Goal: Entertainment & Leisure: Consume media (video, audio)

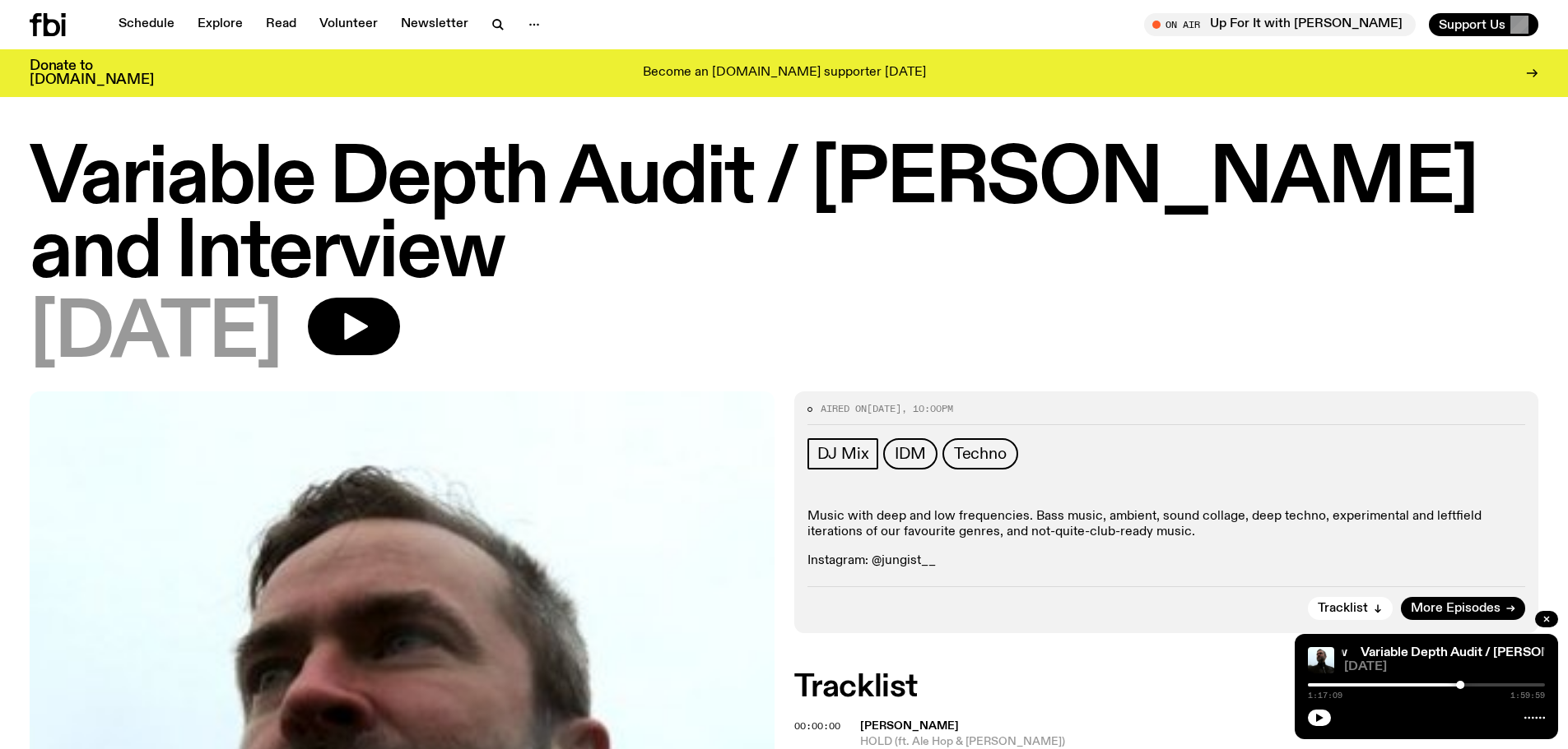
scroll to position [2133, 0]
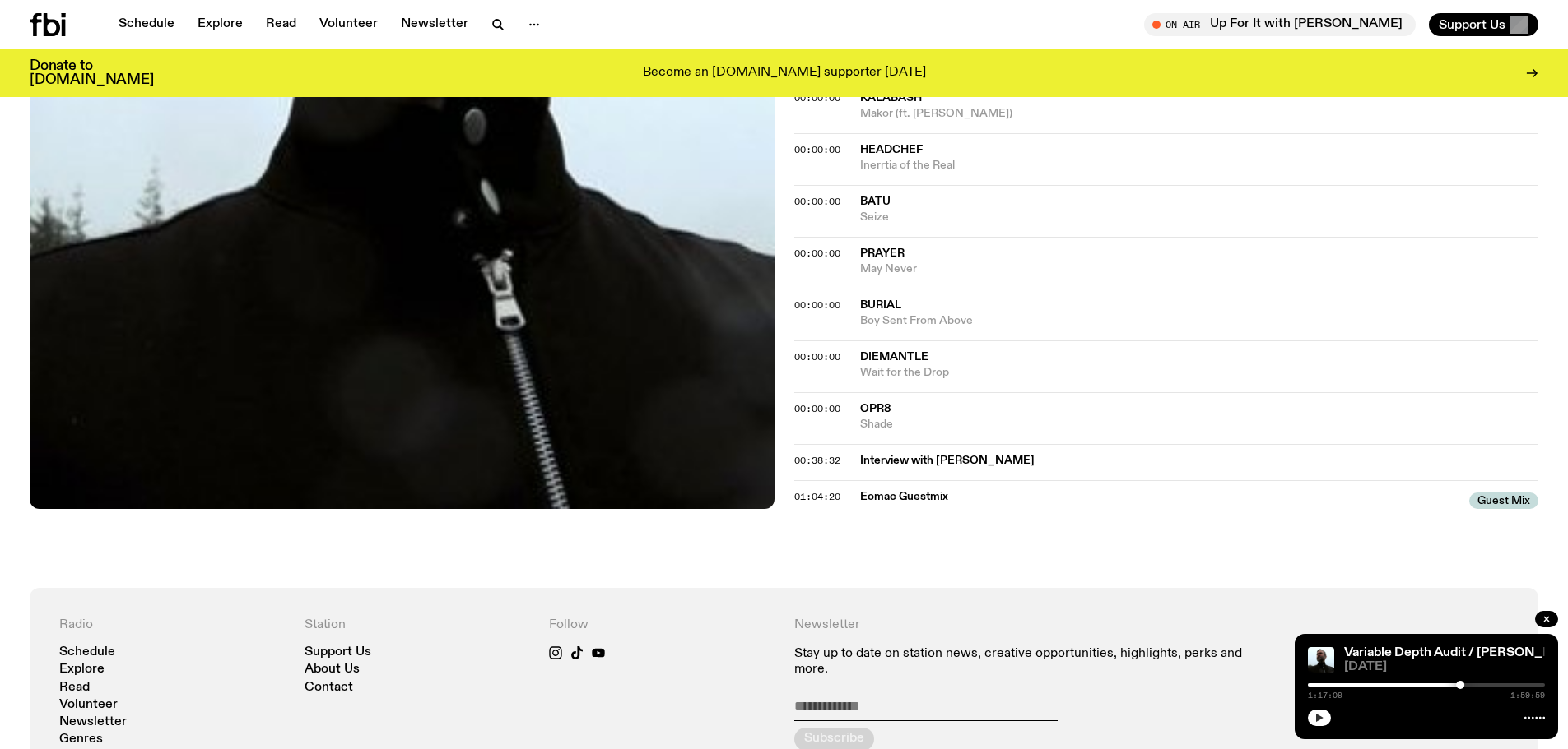
click at [1313, 721] on button "button" at bounding box center [1319, 718] width 23 height 17
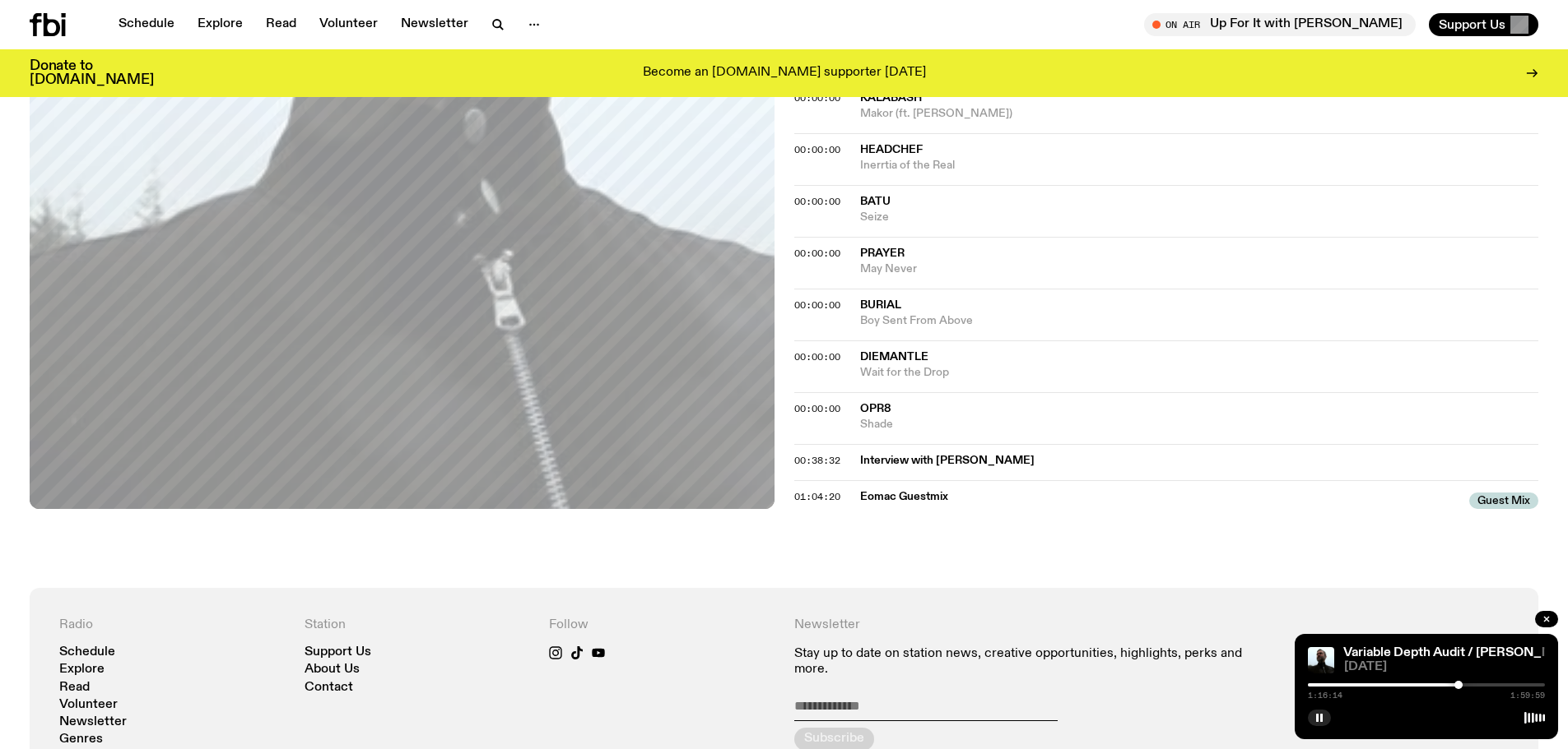
click at [1458, 685] on div at bounding box center [1458, 685] width 8 height 8
click at [812, 492] on span "01:04:20" at bounding box center [817, 496] width 46 height 13
click at [1441, 683] on div at bounding box center [1368, 684] width 237 height 3
click at [1446, 683] on div at bounding box center [1368, 684] width 237 height 3
click at [1453, 685] on div at bounding box center [1368, 684] width 237 height 3
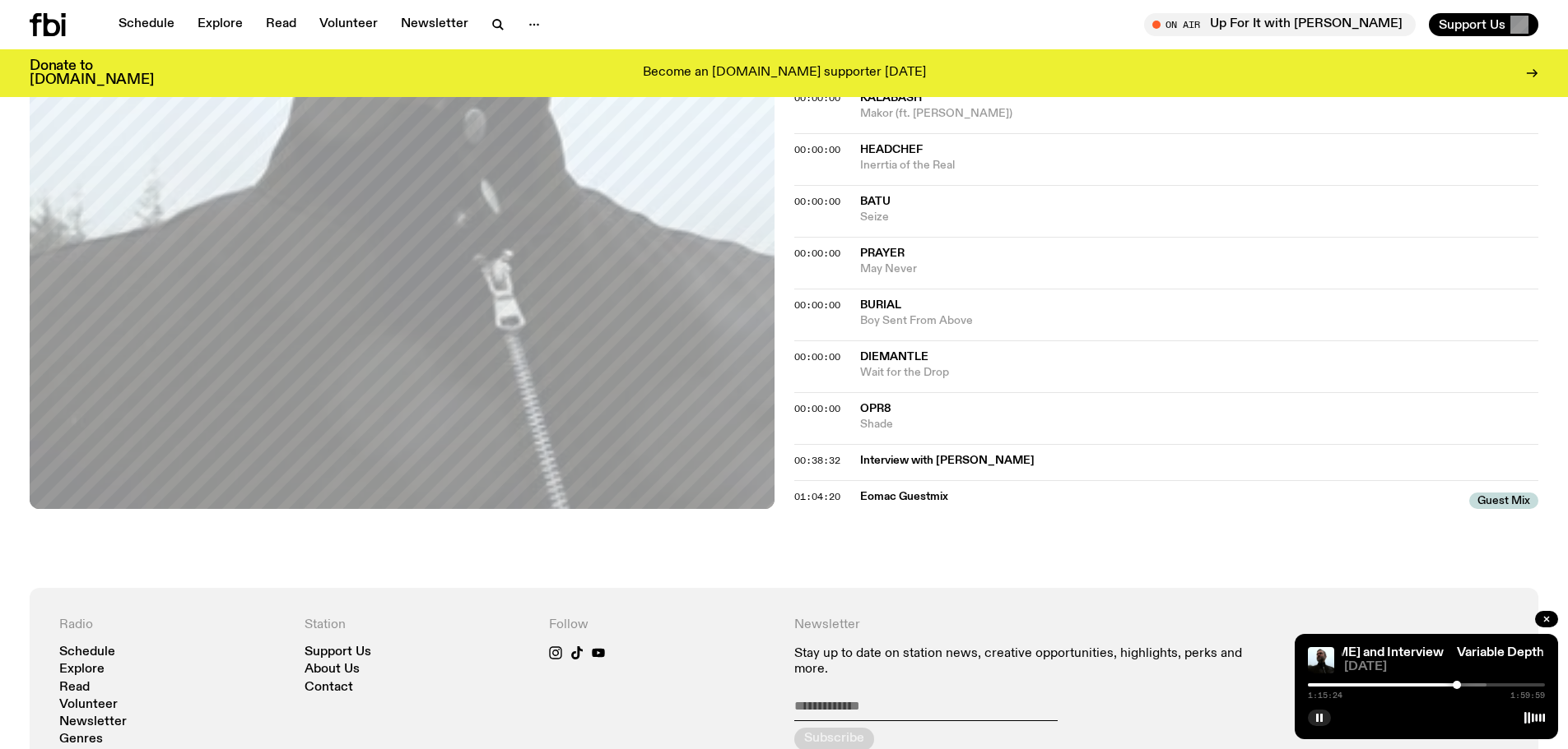
click at [1456, 685] on div at bounding box center [1456, 685] width 8 height 8
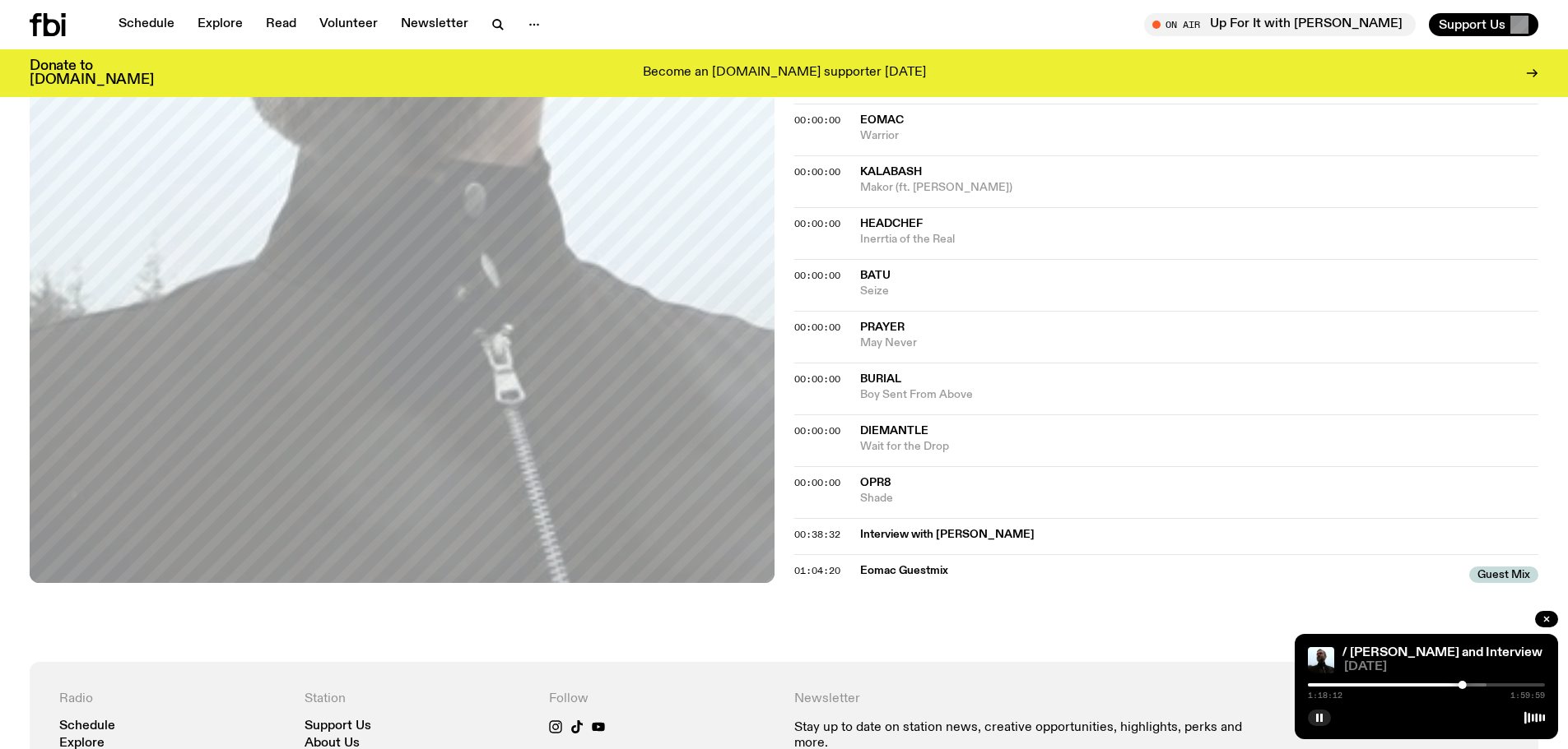
scroll to position [2061, 0]
click at [1474, 680] on div "1:20:59 1:59:59" at bounding box center [1427, 690] width 237 height 20
click at [1478, 683] on div at bounding box center [1368, 684] width 237 height 3
click at [1484, 684] on div at bounding box center [1368, 684] width 237 height 3
click at [1498, 685] on div at bounding box center [1427, 684] width 237 height 3
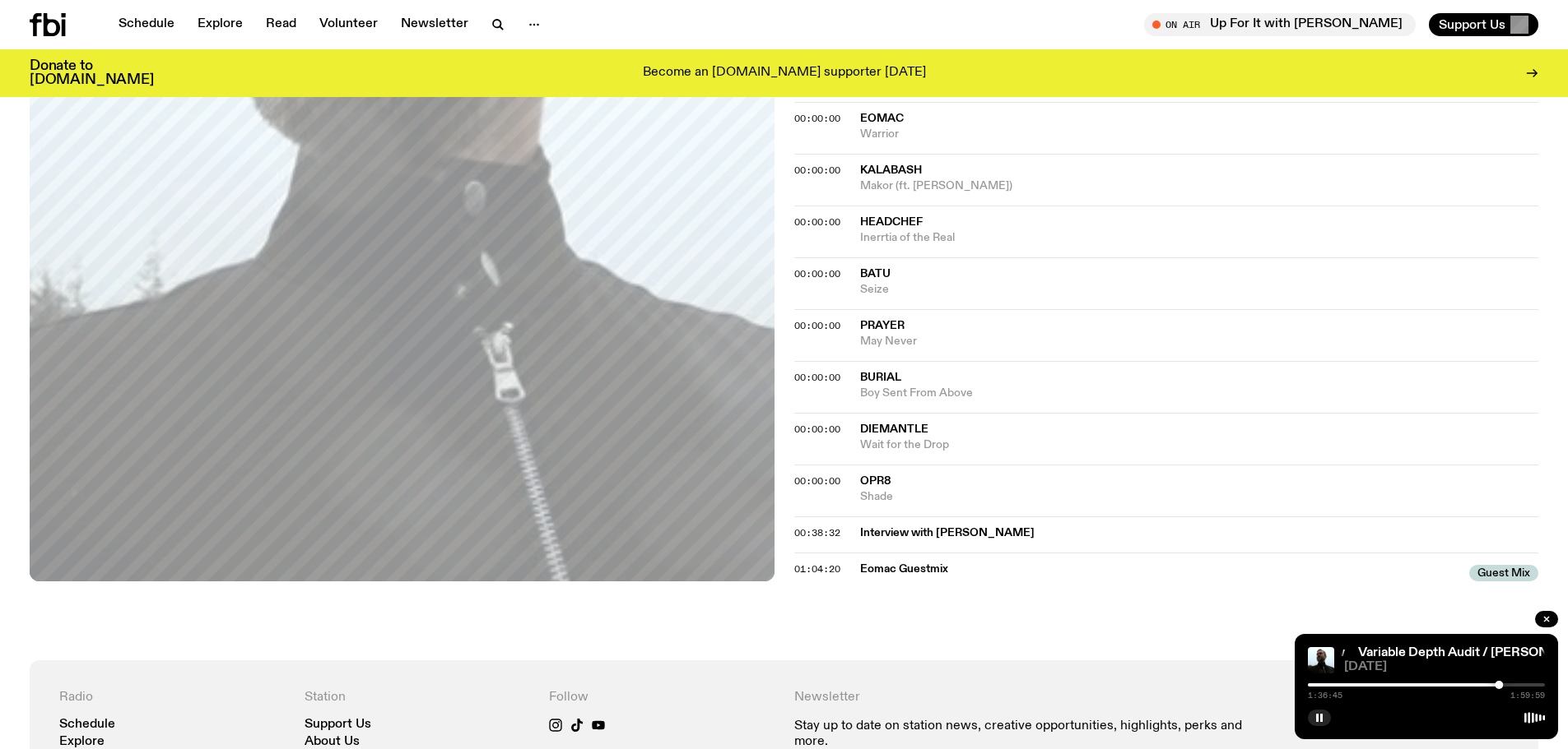
click at [1509, 683] on div at bounding box center [1427, 684] width 237 height 3
click at [1520, 683] on div at bounding box center [1427, 684] width 237 height 3
click at [1525, 683] on div at bounding box center [1427, 684] width 237 height 3
click at [134, 15] on link "Schedule" at bounding box center [146, 24] width 76 height 23
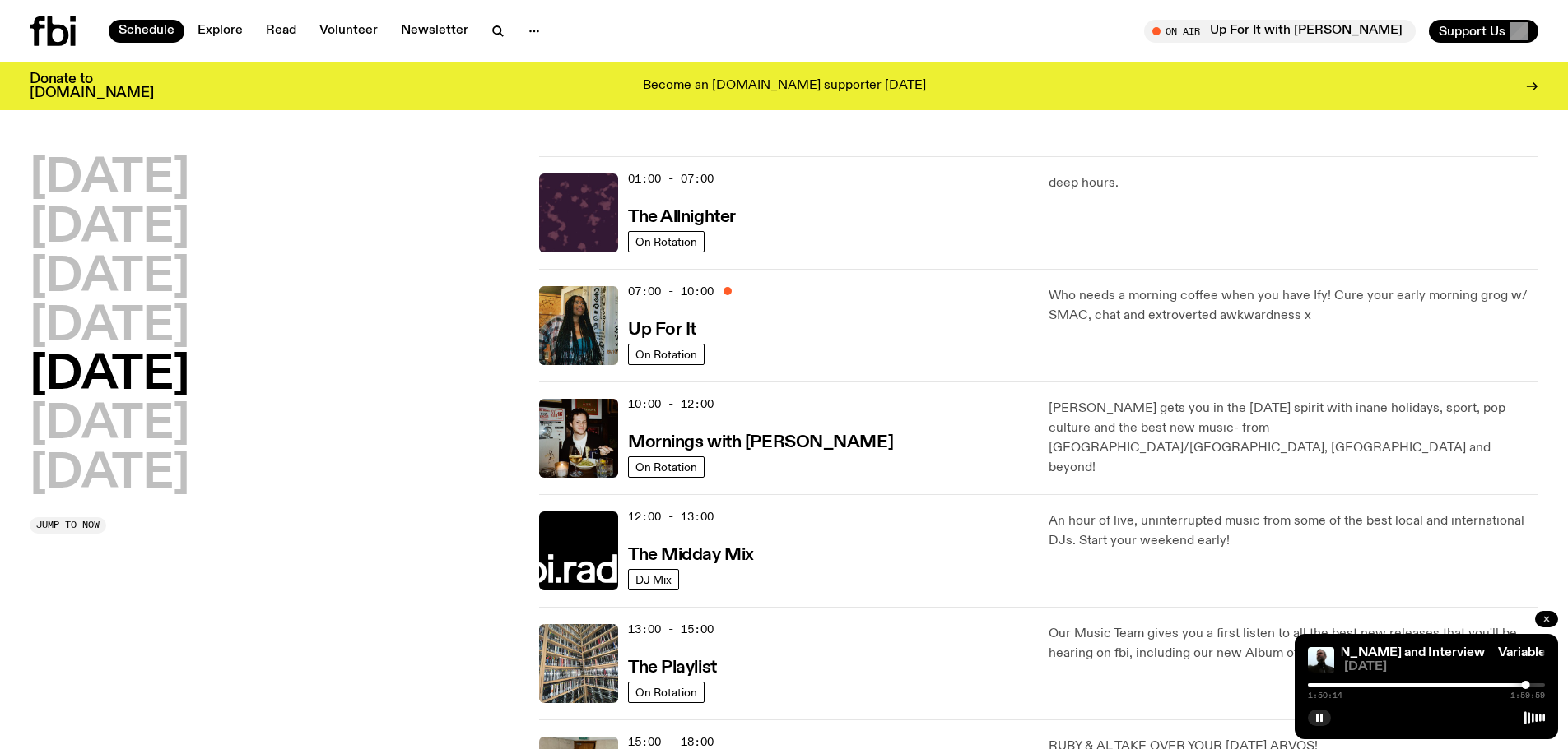
click at [1551, 618] on button "button" at bounding box center [1545, 620] width 23 height 17
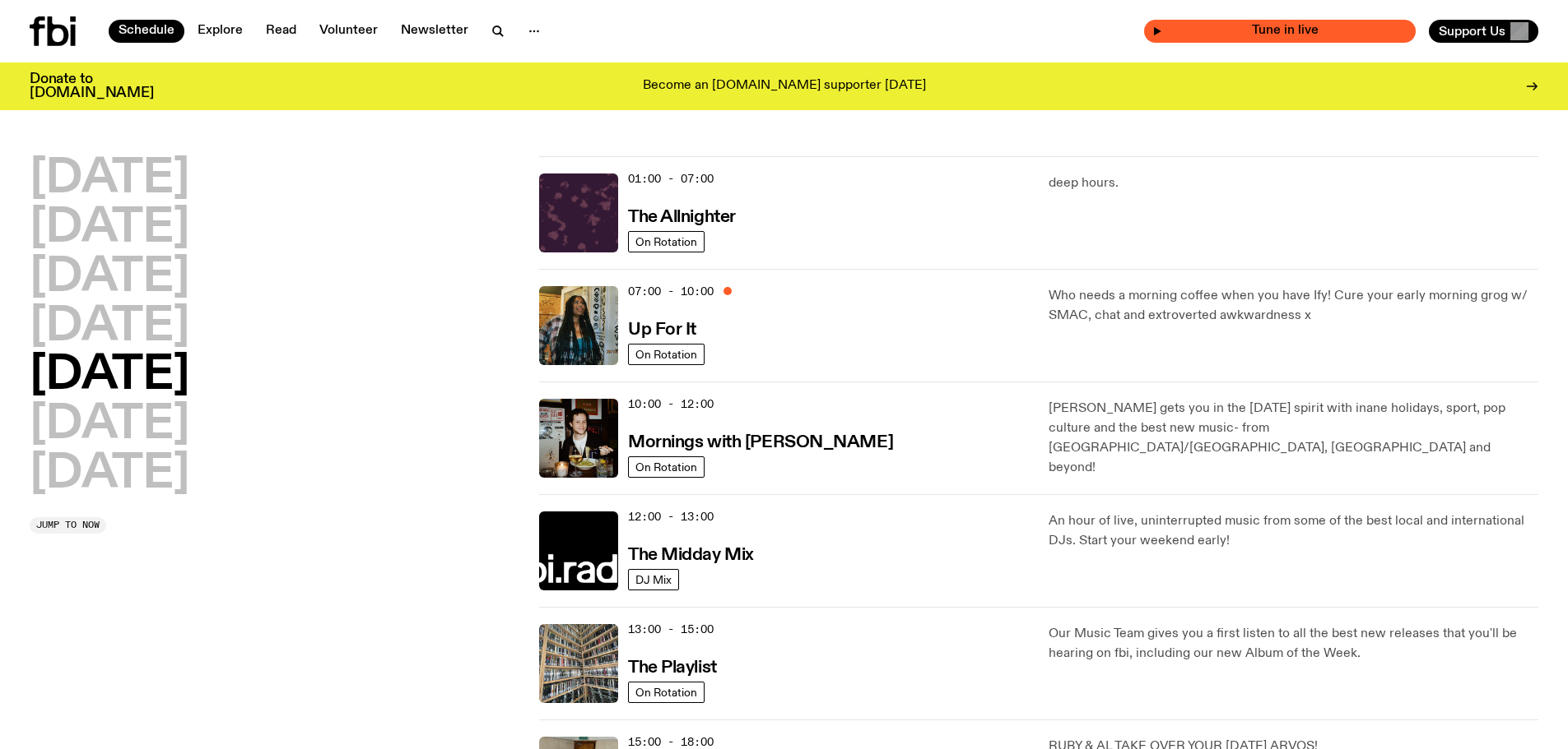
click at [1302, 28] on span "Tune in live" at bounding box center [1284, 31] width 245 height 12
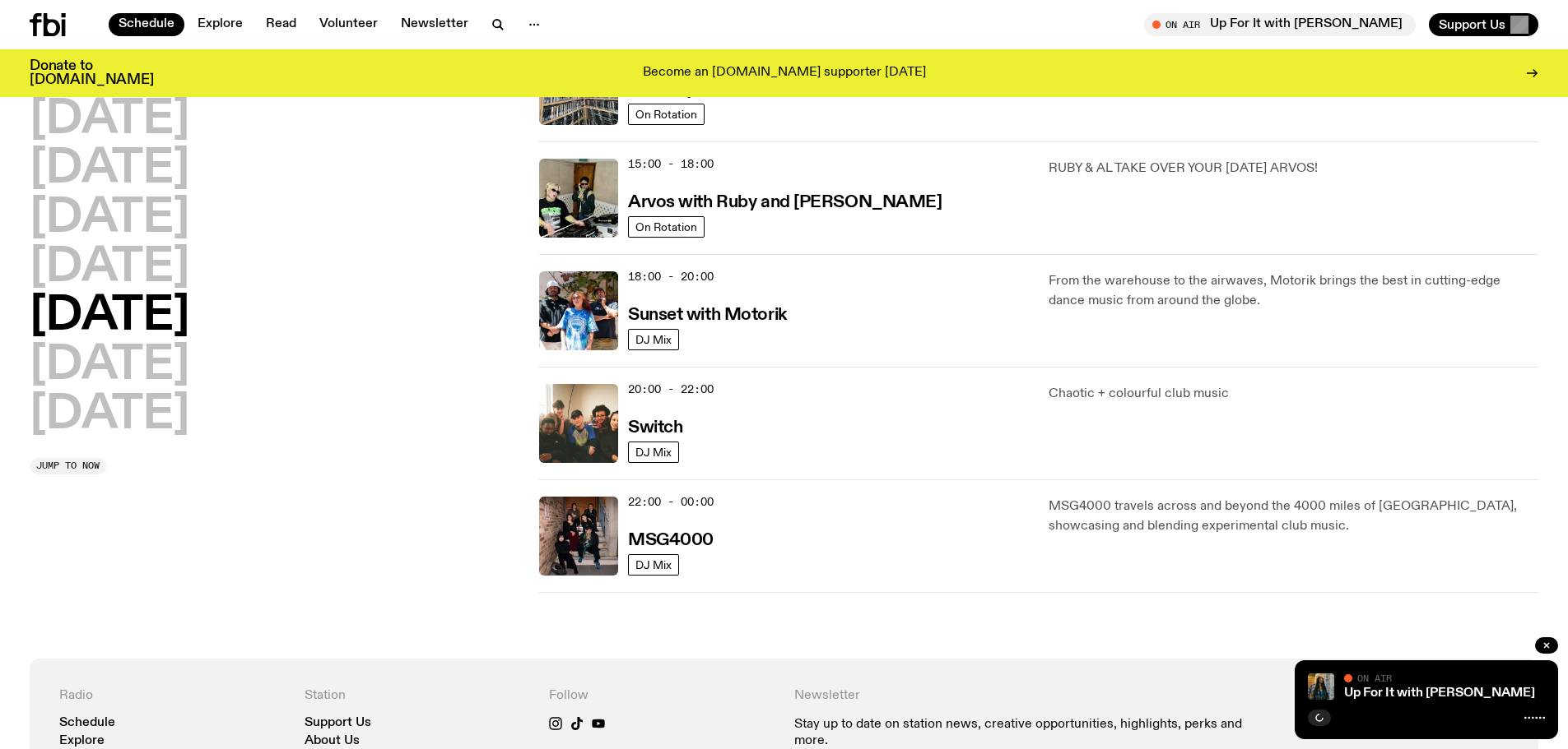
scroll to position [564, 0]
click at [648, 428] on h3 "Switch" at bounding box center [654, 429] width 55 height 17
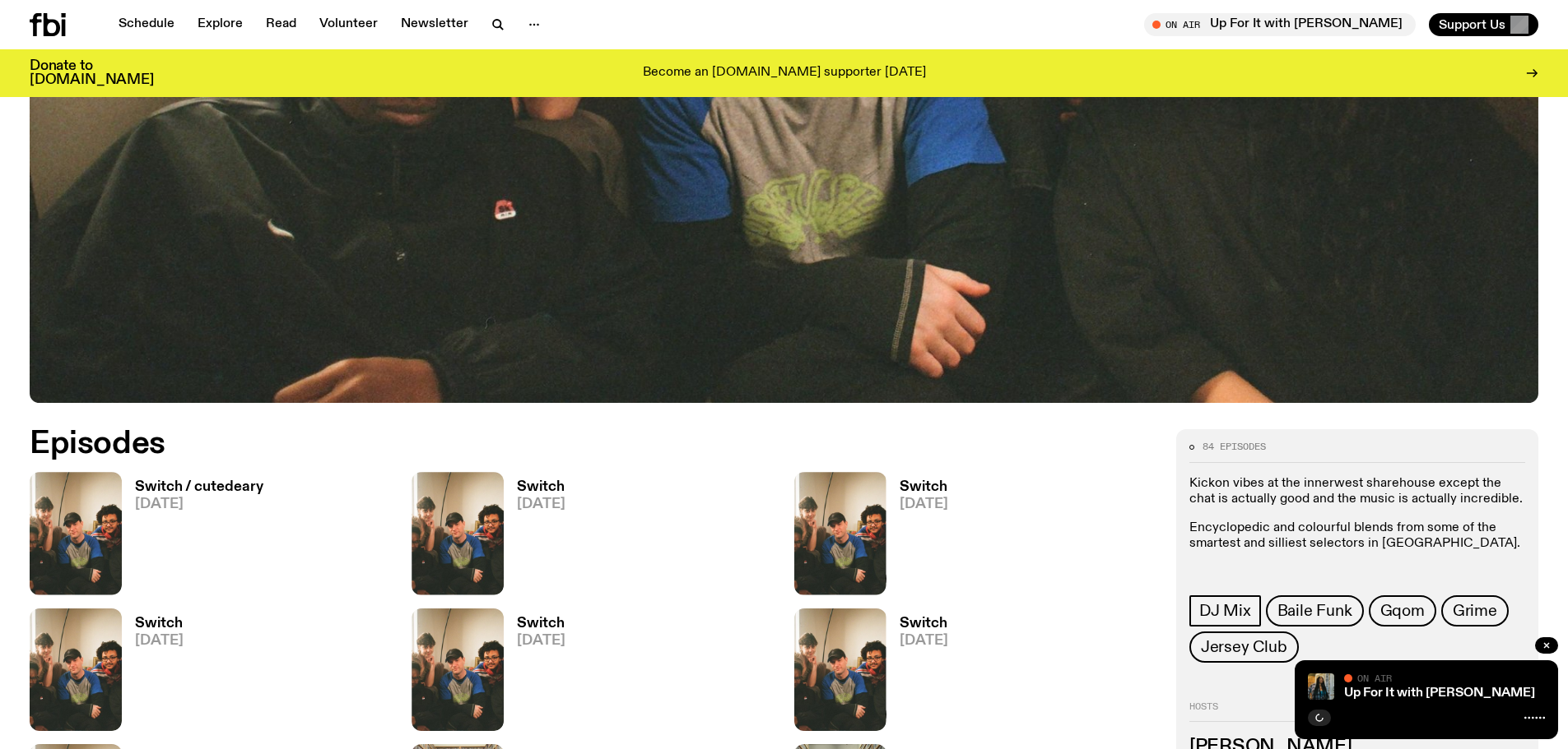
scroll to position [731, 0]
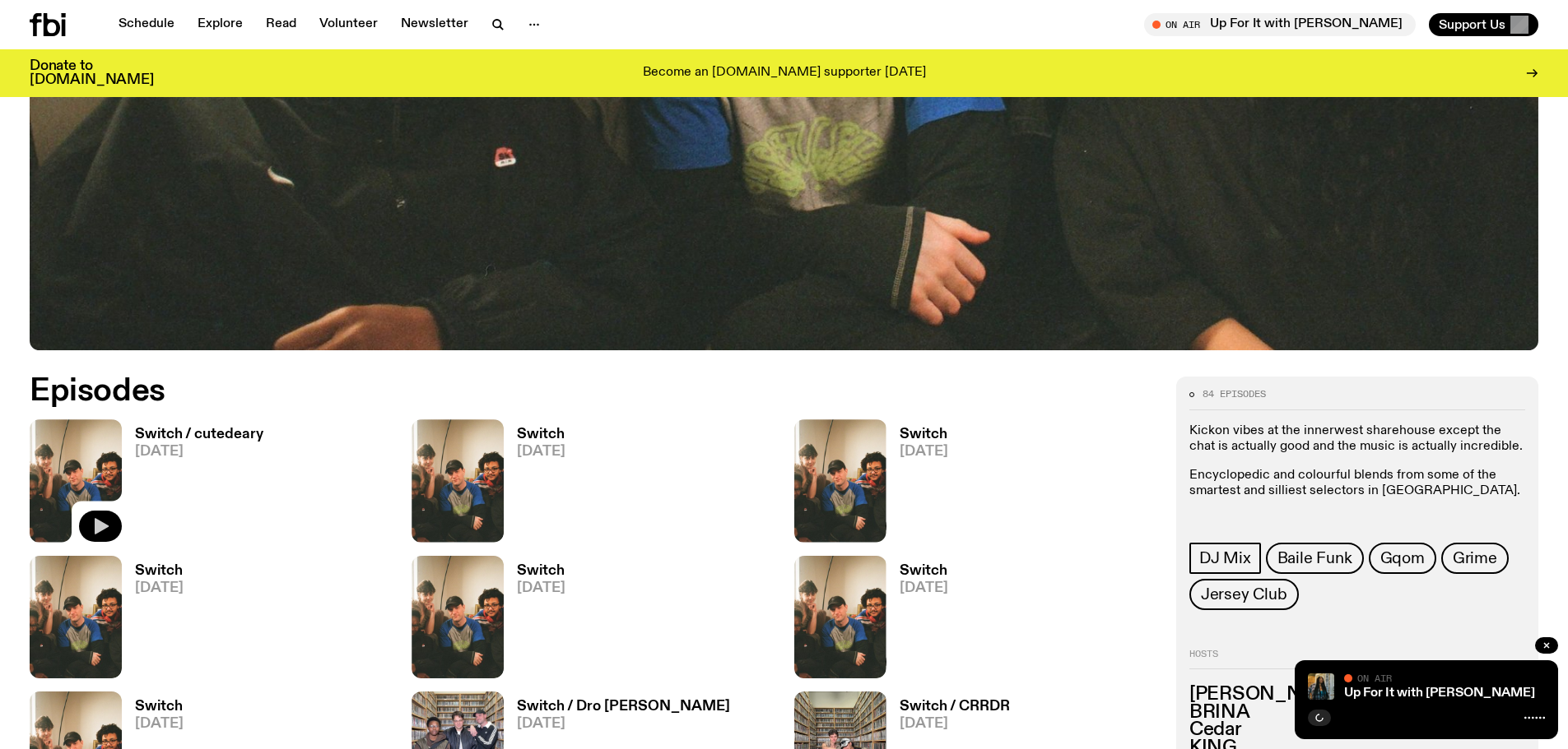
click at [106, 524] on icon "button" at bounding box center [101, 527] width 20 height 20
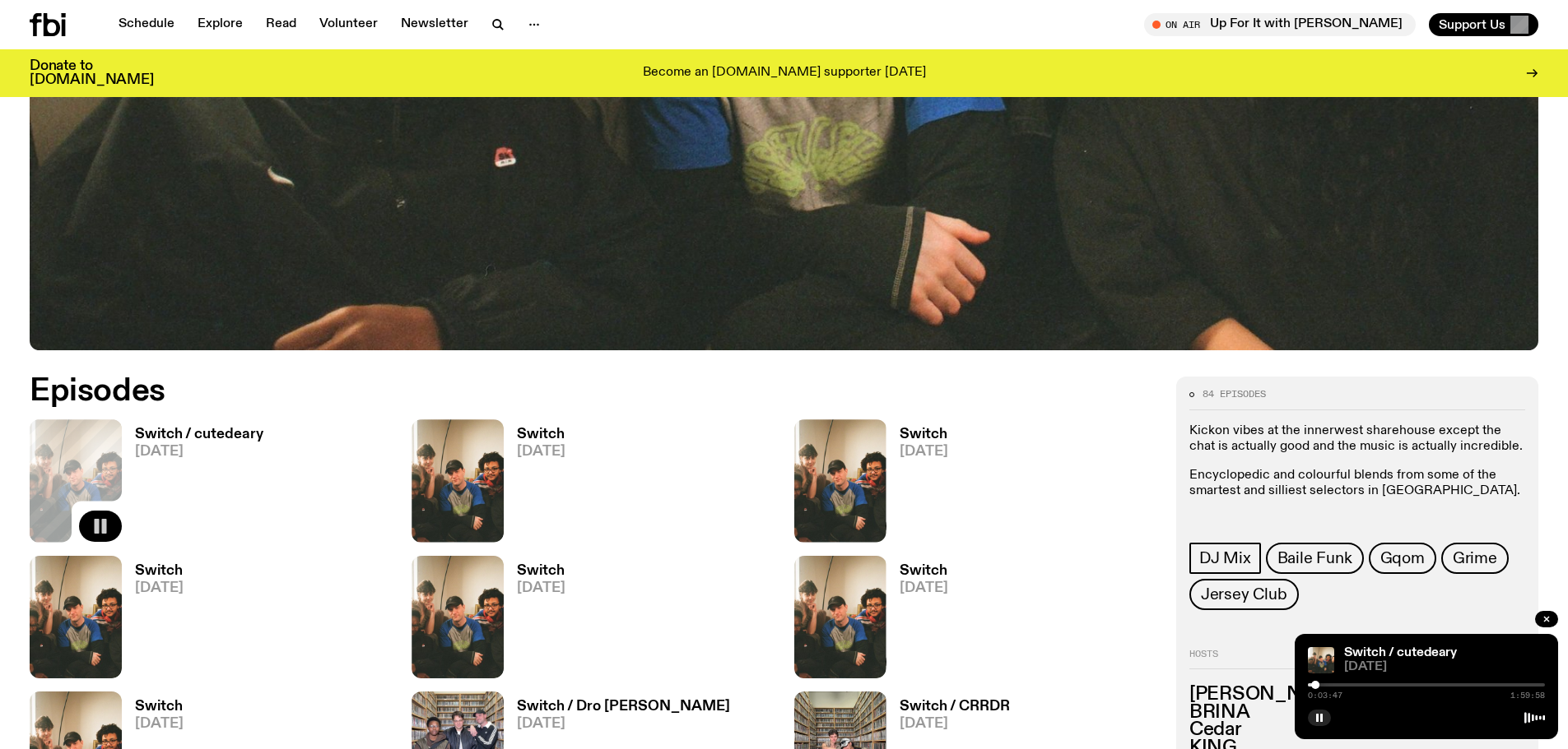
click at [1332, 686] on div at bounding box center [1427, 684] width 237 height 3
